Goal: Task Accomplishment & Management: Manage account settings

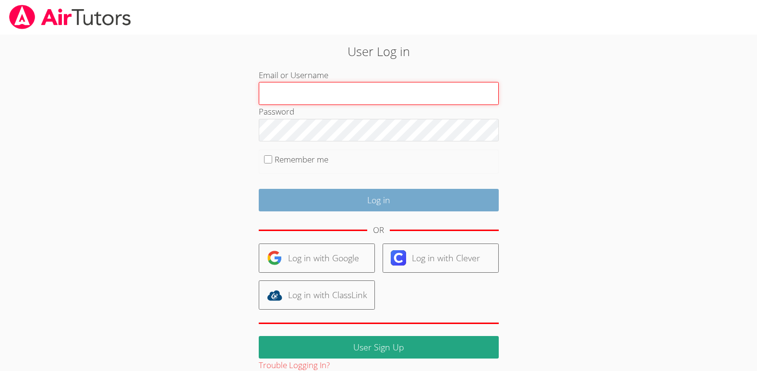
type input "[EMAIL_ADDRESS][DOMAIN_NAME]"
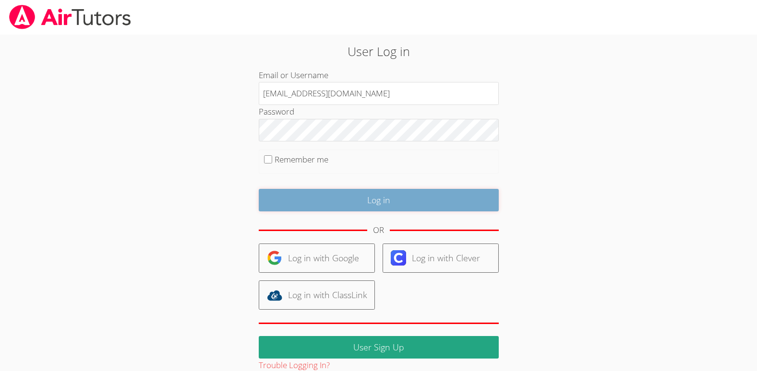
click at [318, 206] on input "Log in" at bounding box center [379, 200] width 240 height 23
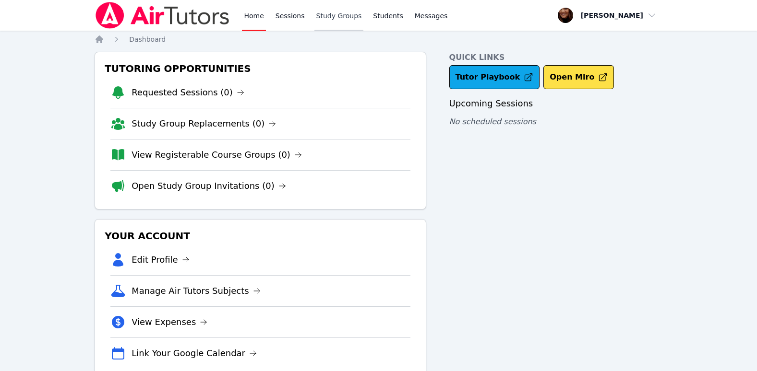
click at [339, 19] on link "Study Groups" at bounding box center [338, 15] width 49 height 31
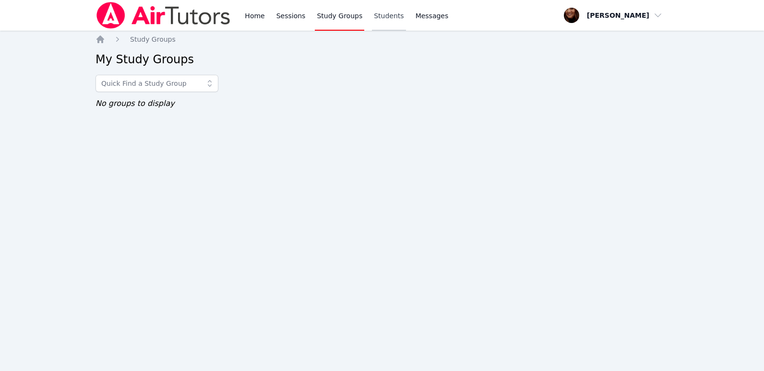
click at [380, 20] on link "Students" at bounding box center [389, 15] width 34 height 31
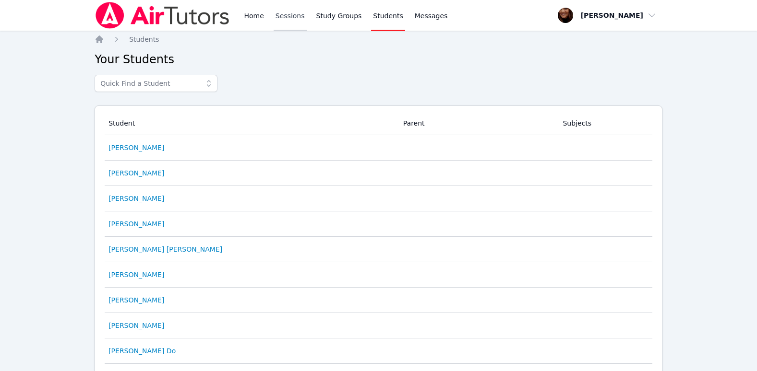
click at [282, 18] on link "Sessions" at bounding box center [290, 15] width 33 height 31
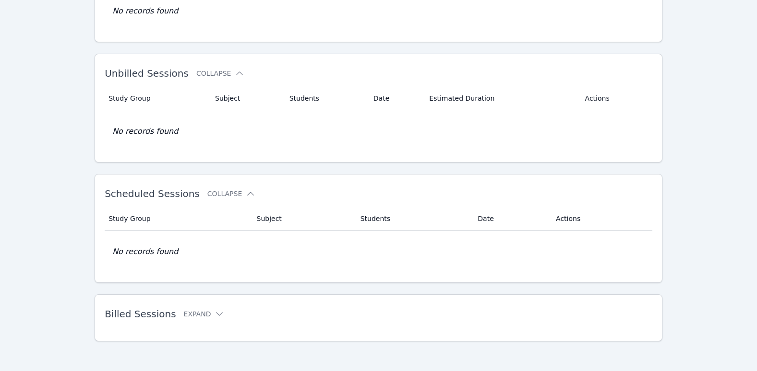
scroll to position [120, 0]
click at [215, 311] on icon at bounding box center [220, 314] width 10 height 10
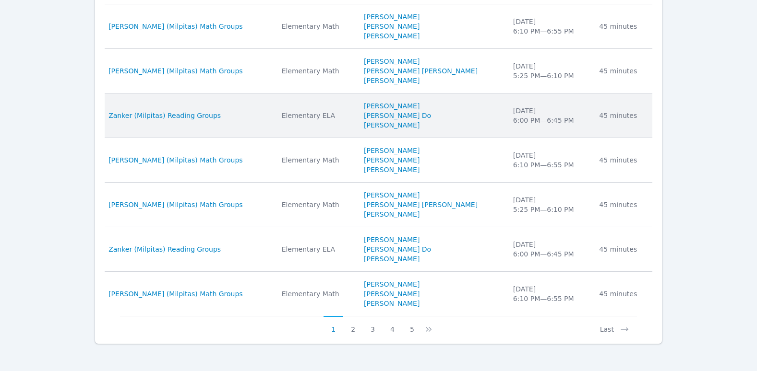
scroll to position [603, 0]
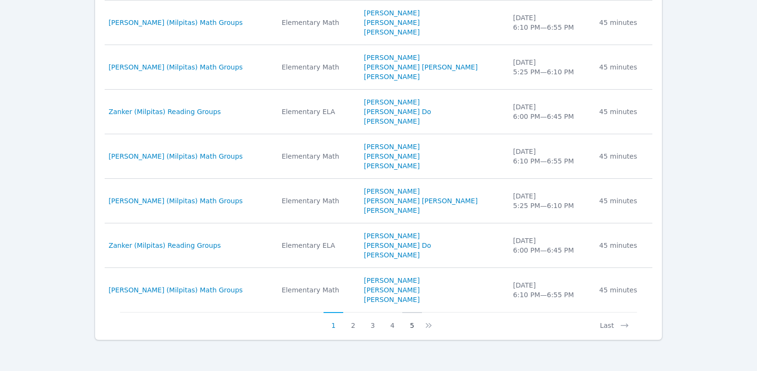
click at [412, 328] on button "5" at bounding box center [412, 321] width 20 height 18
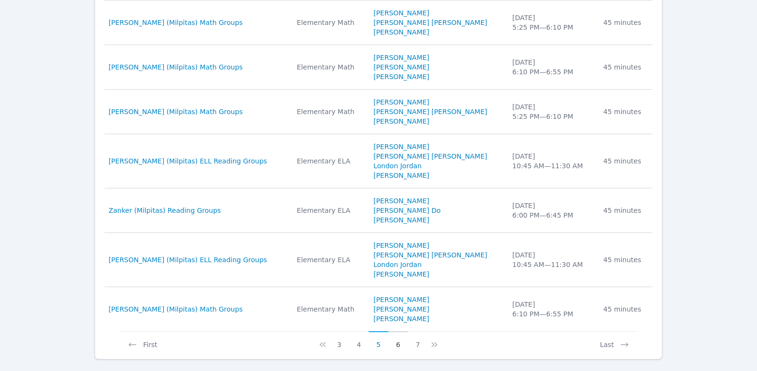
click at [397, 343] on button "6" at bounding box center [398, 341] width 20 height 18
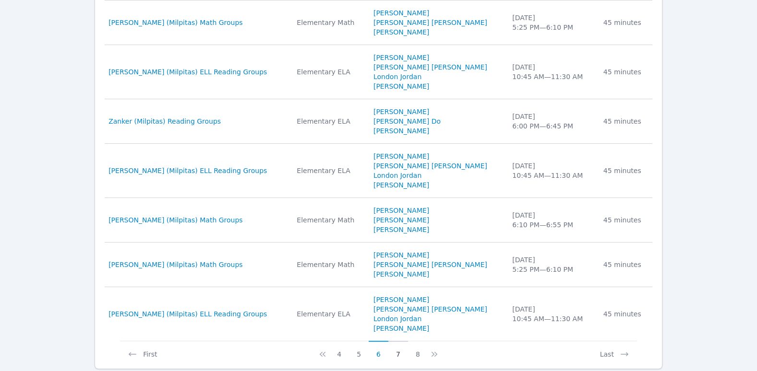
click at [402, 357] on button "7" at bounding box center [398, 350] width 20 height 18
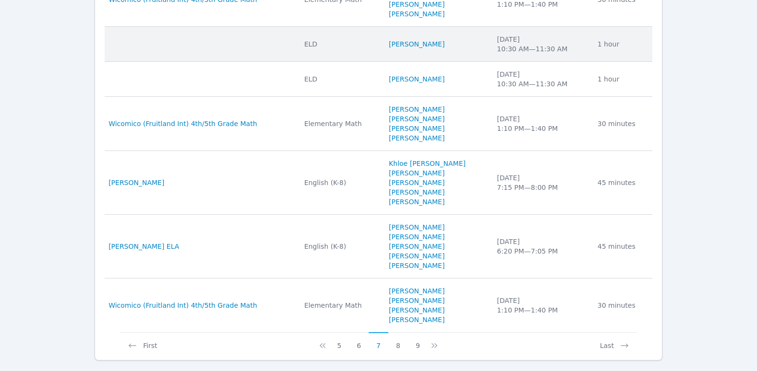
scroll to position [651, 0]
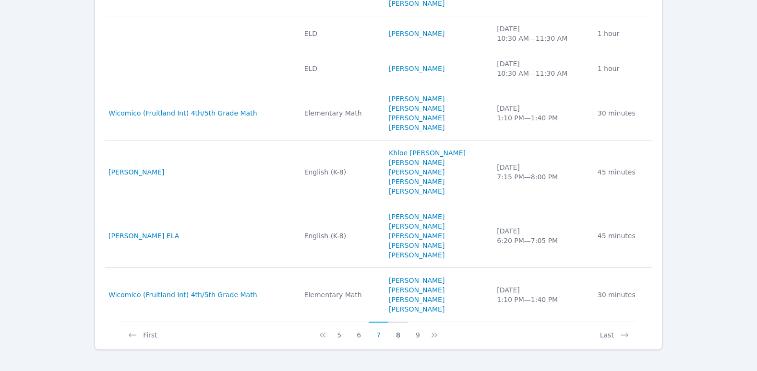
click at [394, 337] on button "8" at bounding box center [398, 331] width 20 height 18
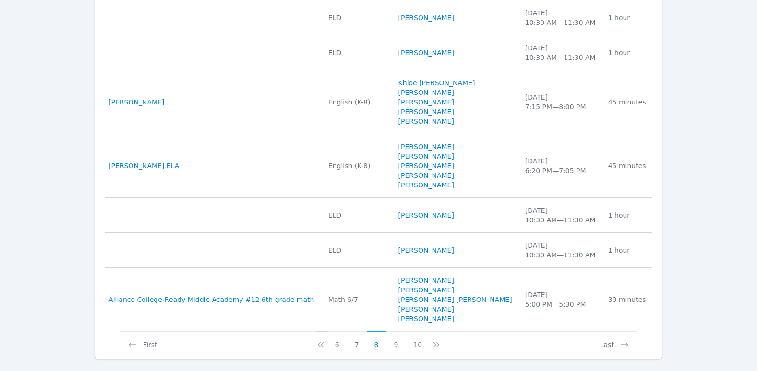
click at [325, 347] on icon at bounding box center [321, 345] width 10 height 10
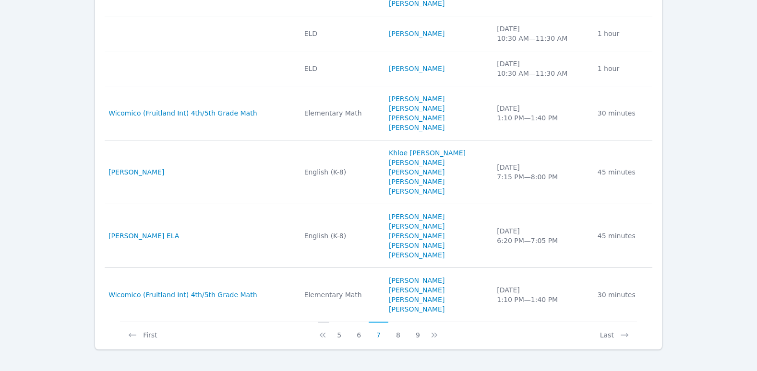
click at [324, 337] on icon at bounding box center [323, 336] width 10 height 10
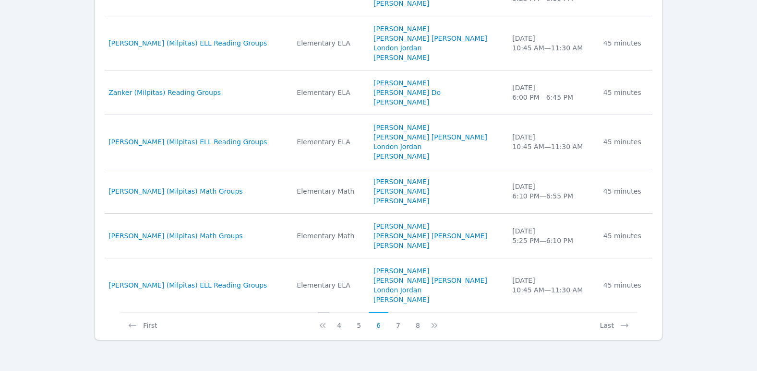
click at [323, 325] on icon at bounding box center [323, 326] width 10 height 10
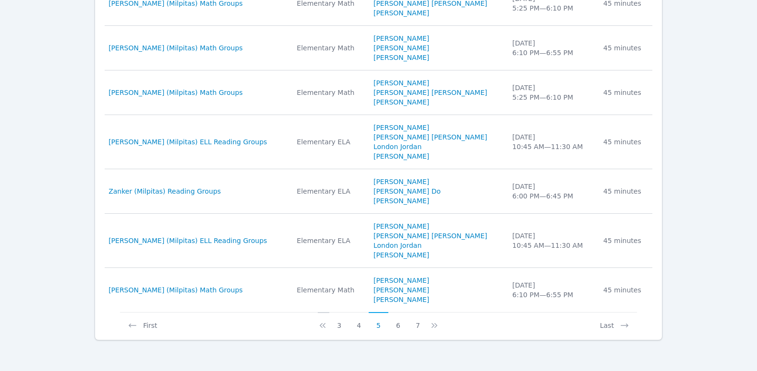
click at [323, 325] on icon at bounding box center [323, 326] width 10 height 10
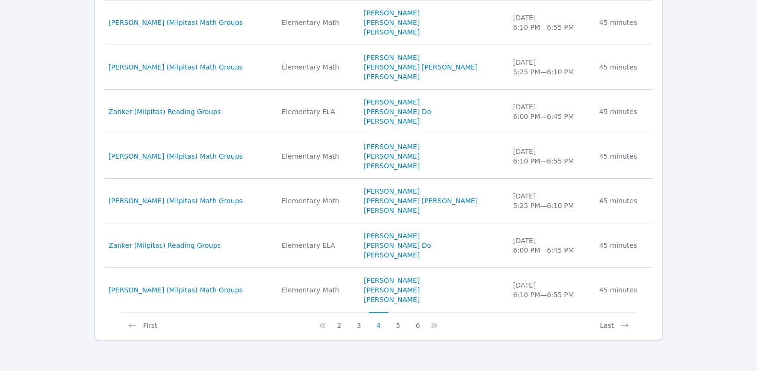
click at [323, 325] on icon at bounding box center [323, 326] width 10 height 10
click at [323, 323] on icon at bounding box center [323, 326] width 10 height 10
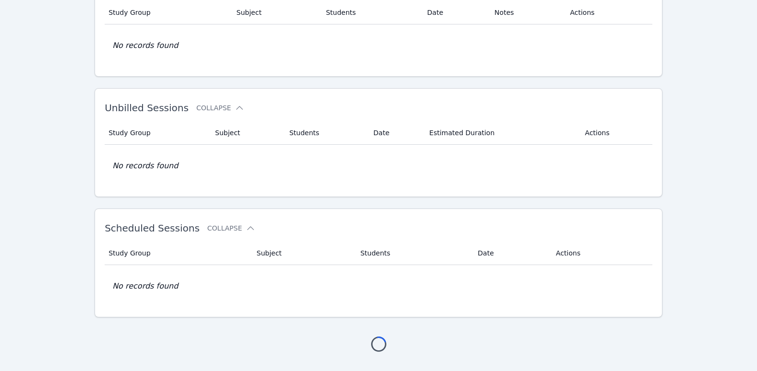
scroll to position [603, 0]
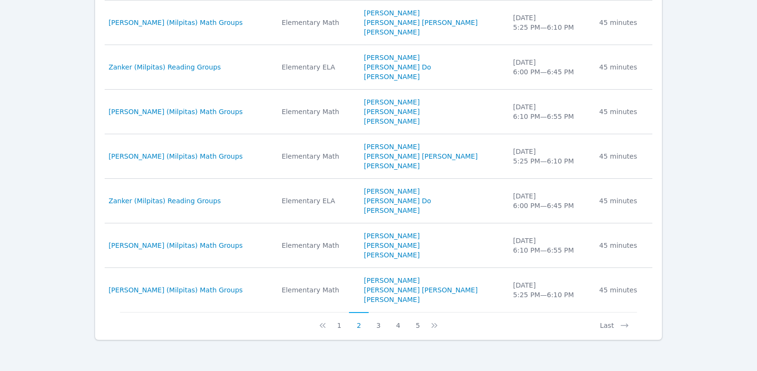
click at [323, 323] on icon at bounding box center [323, 326] width 10 height 10
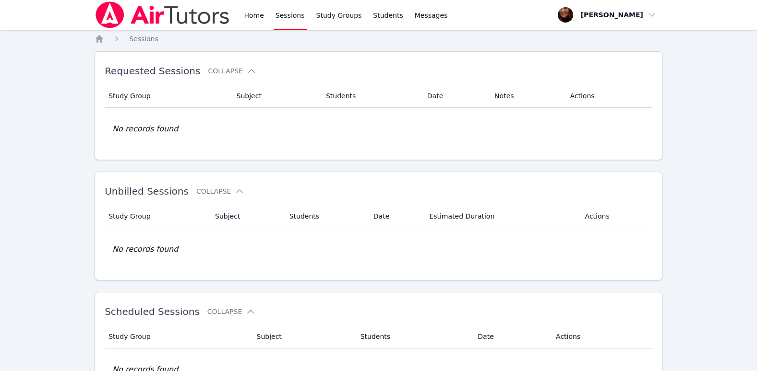
scroll to position [0, 0]
click at [653, 12] on span "button" at bounding box center [607, 15] width 105 height 21
click at [596, 55] on button "Logout" at bounding box center [610, 54] width 92 height 17
